Goal: Information Seeking & Learning: Learn about a topic

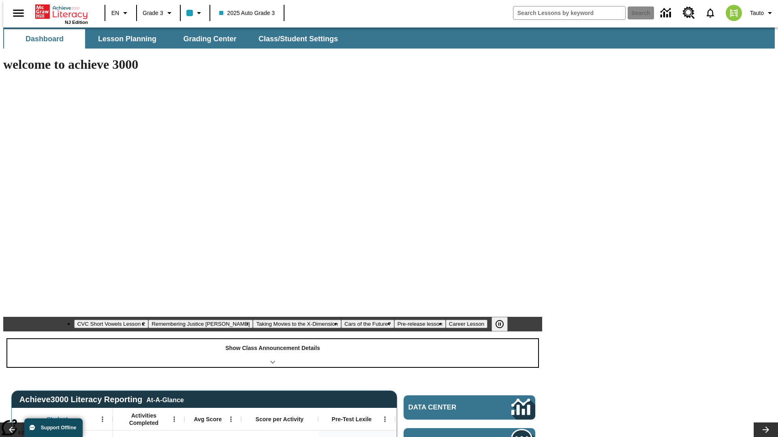
click at [273, 339] on div "Show Class Announcement Details" at bounding box center [272, 353] width 531 height 28
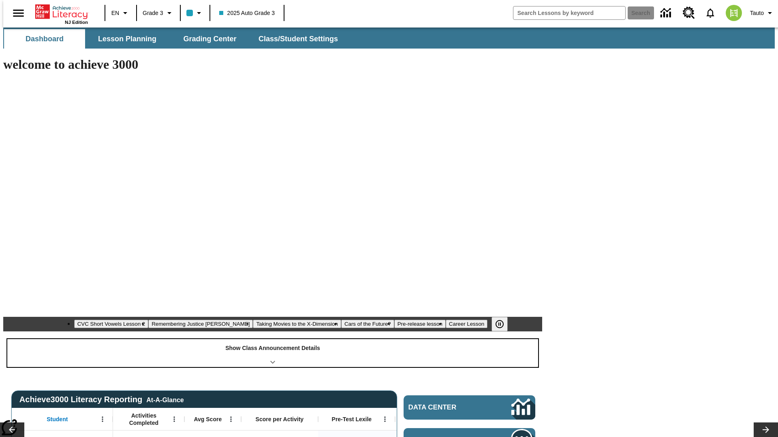
click at [273, 339] on div "Show Class Announcement Details" at bounding box center [272, 353] width 531 height 28
